Goal: Task Accomplishment & Management: Manage account settings

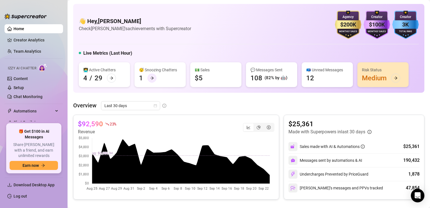
click at [150, 79] on icon "arrow-right" at bounding box center [152, 78] width 4 height 4
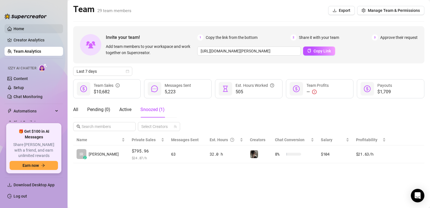
click at [24, 31] on link "Home" at bounding box center [19, 28] width 11 height 5
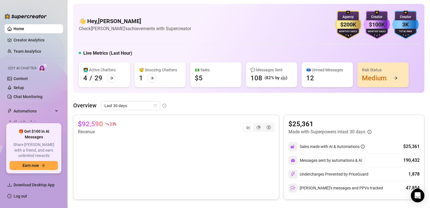
click at [104, 74] on div "👩‍💻 Active Chatters 4 / 29" at bounding box center [104, 74] width 51 height 25
click at [108, 77] on div at bounding box center [111, 78] width 9 height 9
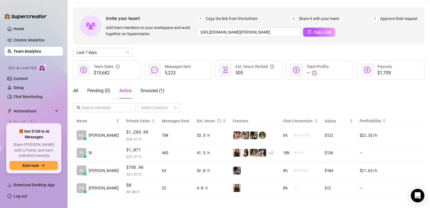
scroll to position [24, 0]
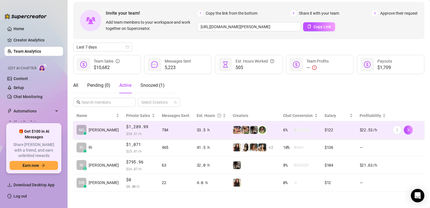
click at [100, 131] on td "NO [PERSON_NAME]" at bounding box center [98, 130] width 50 height 18
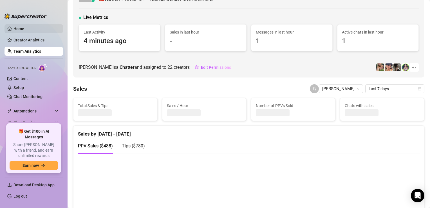
click at [17, 26] on link "Home" at bounding box center [19, 28] width 11 height 5
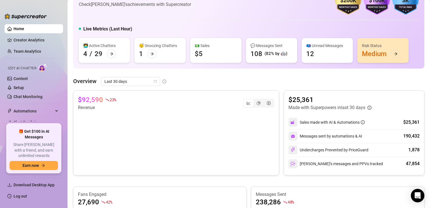
click at [115, 48] on div "👩‍💻 Active Chatters" at bounding box center [104, 46] width 42 height 6
click at [153, 52] on icon "arrow-right" at bounding box center [152, 54] width 4 height 4
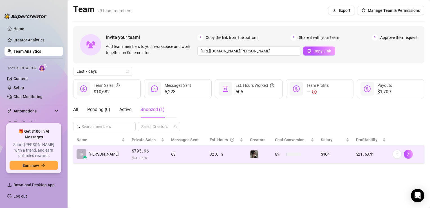
click at [132, 151] on span "$795.96" at bounding box center [148, 151] width 33 height 7
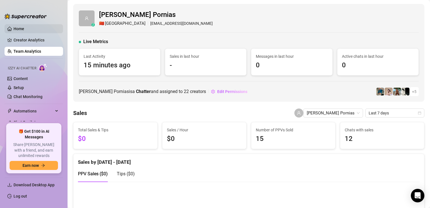
click at [24, 29] on link "Home" at bounding box center [19, 28] width 11 height 5
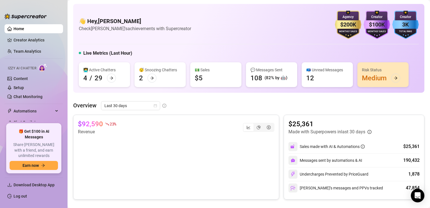
click at [104, 75] on div "👩‍💻 Active Chatters 4 / 29" at bounding box center [104, 74] width 51 height 25
click at [108, 77] on div at bounding box center [111, 78] width 9 height 9
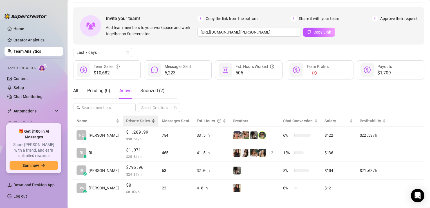
scroll to position [24, 0]
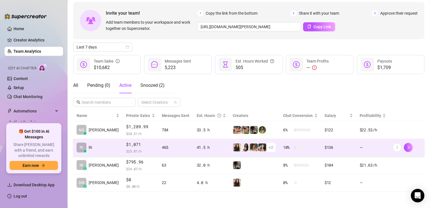
click at [137, 146] on span "$1,071" at bounding box center [140, 144] width 29 height 7
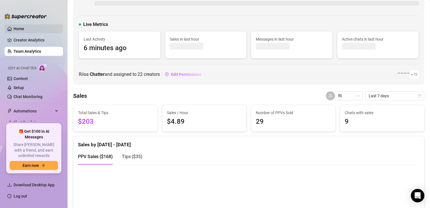
click at [21, 28] on link "Home" at bounding box center [19, 28] width 11 height 5
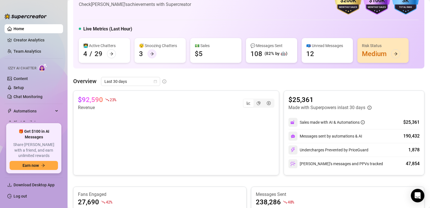
click at [154, 57] on div at bounding box center [152, 53] width 9 height 9
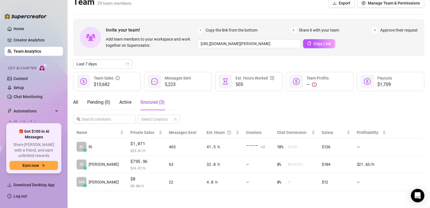
scroll to position [7, 0]
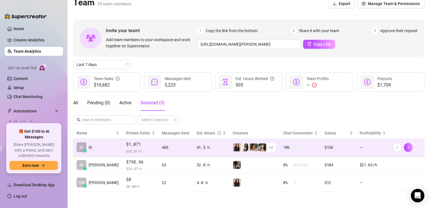
click at [126, 148] on span "$ 25.81 /h" at bounding box center [140, 151] width 29 height 6
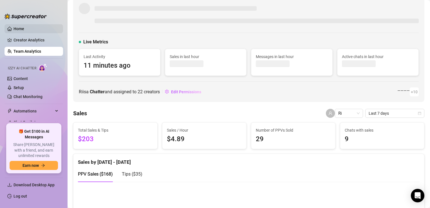
scroll to position [24, 0]
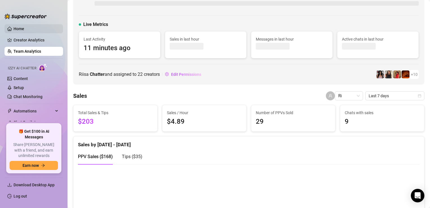
click at [24, 28] on link "Home" at bounding box center [19, 28] width 11 height 5
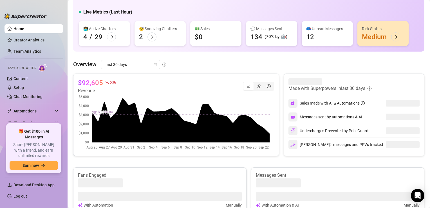
scroll to position [40, 0]
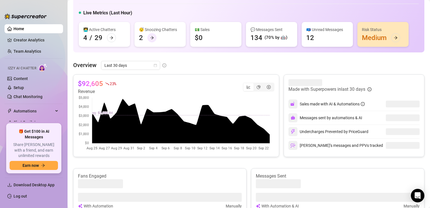
click at [152, 37] on icon "arrow-right" at bounding box center [151, 37] width 3 height 3
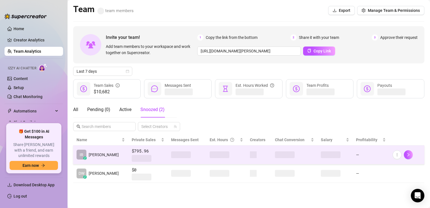
click at [105, 156] on td "IR z Irvin P." at bounding box center [100, 154] width 55 height 19
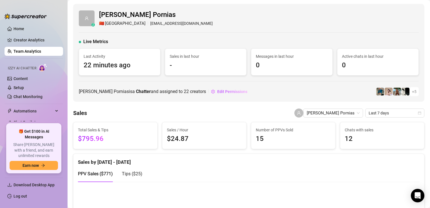
click at [36, 49] on link "Team Analytics" at bounding box center [28, 51] width 28 height 5
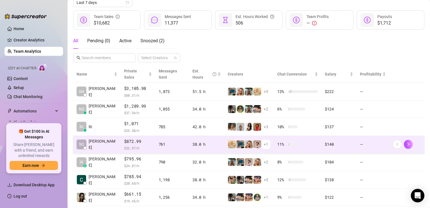
scroll to position [66, 0]
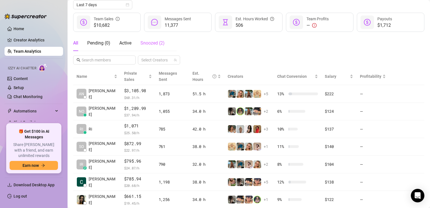
click at [156, 46] on div "Snoozed ( 2 )" at bounding box center [153, 43] width 24 height 16
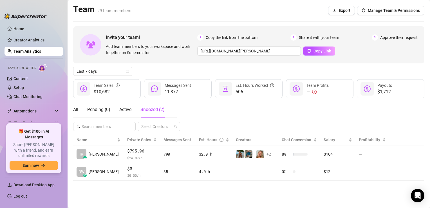
scroll to position [0, 0]
click at [24, 27] on link "Home" at bounding box center [19, 28] width 11 height 5
